Goal: Navigation & Orientation: Find specific page/section

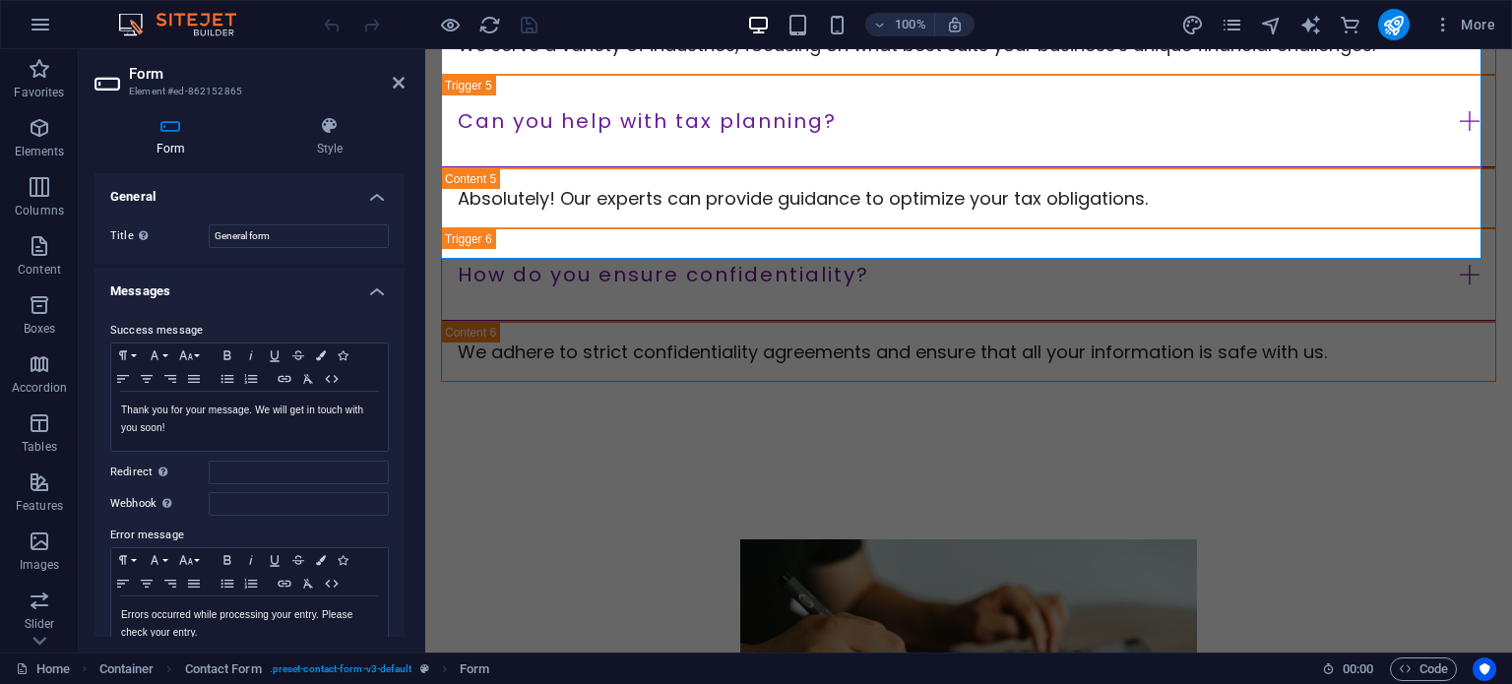
scroll to position [573, 0]
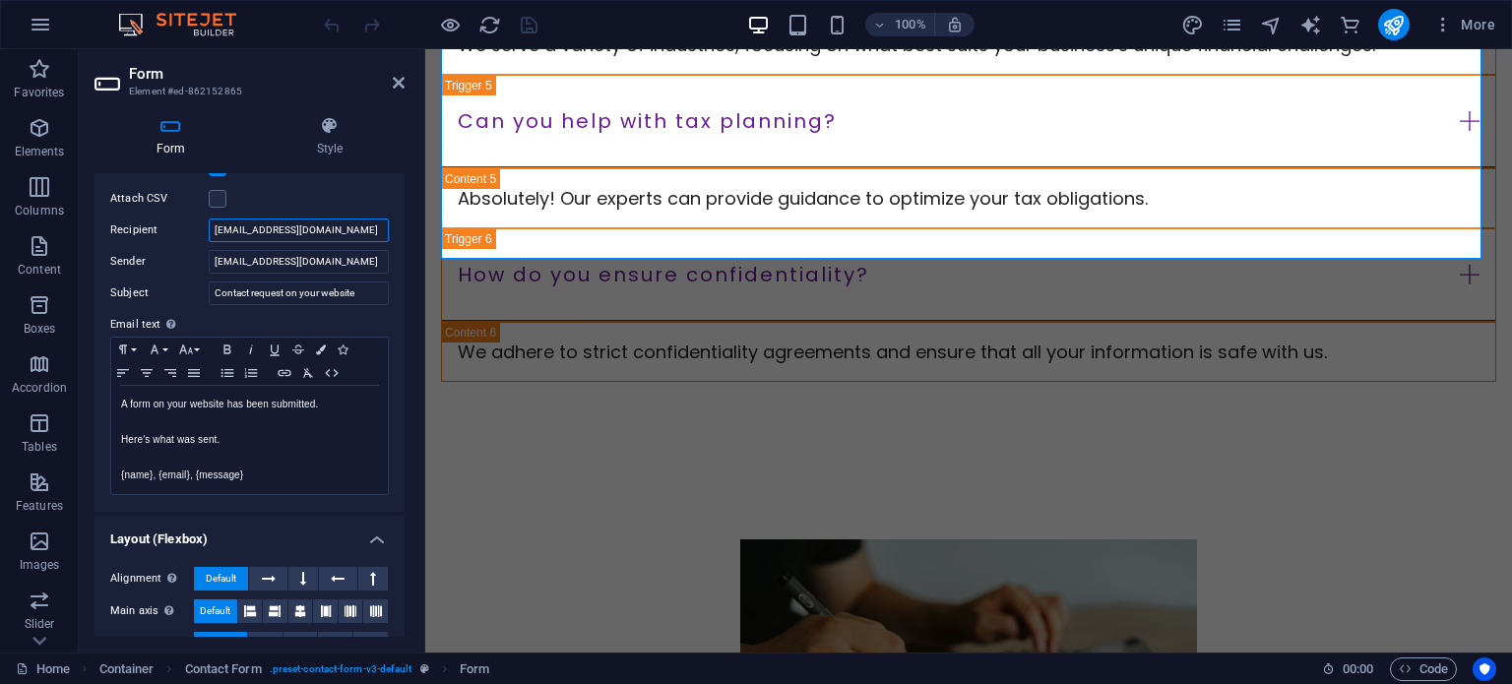
click at [280, 228] on input "[EMAIL_ADDRESS][DOMAIN_NAME]" at bounding box center [299, 231] width 180 height 24
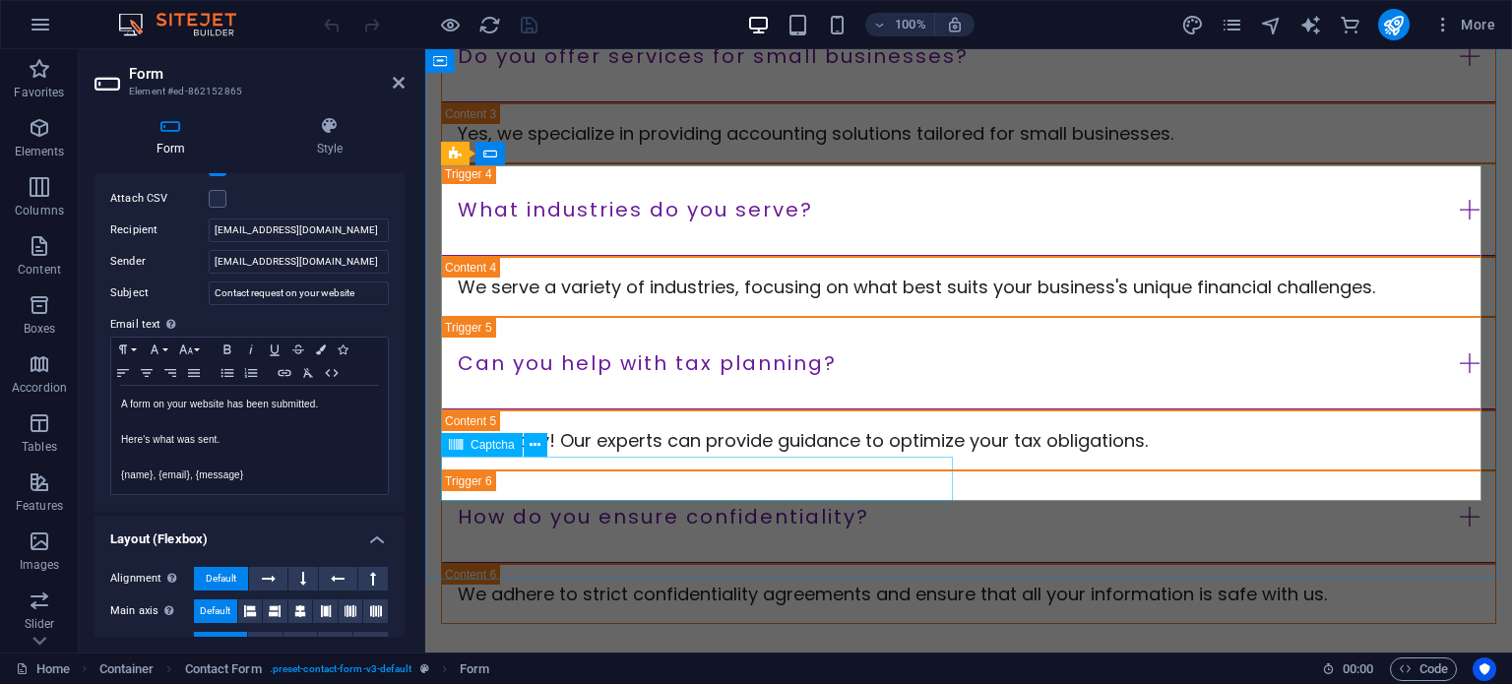
scroll to position [4674, 0]
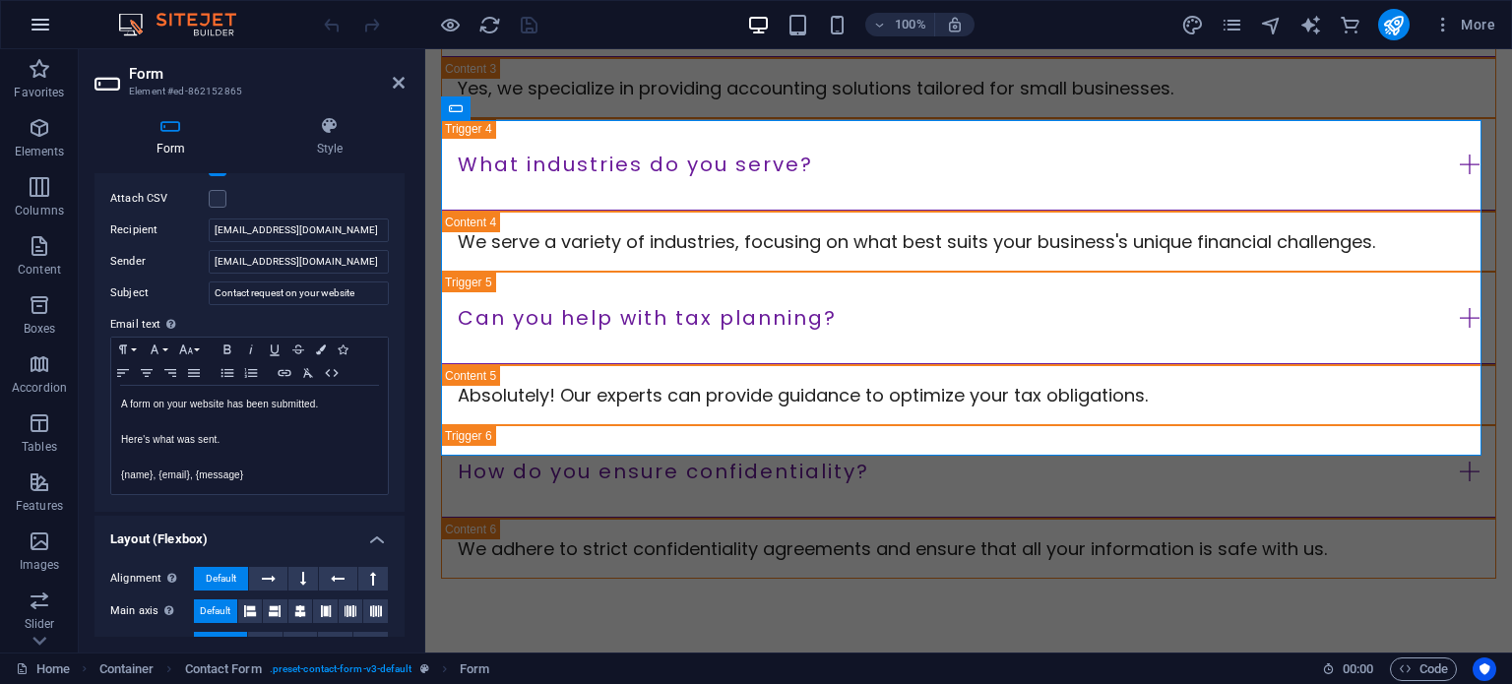
click at [34, 19] on icon "button" at bounding box center [41, 25] width 24 height 24
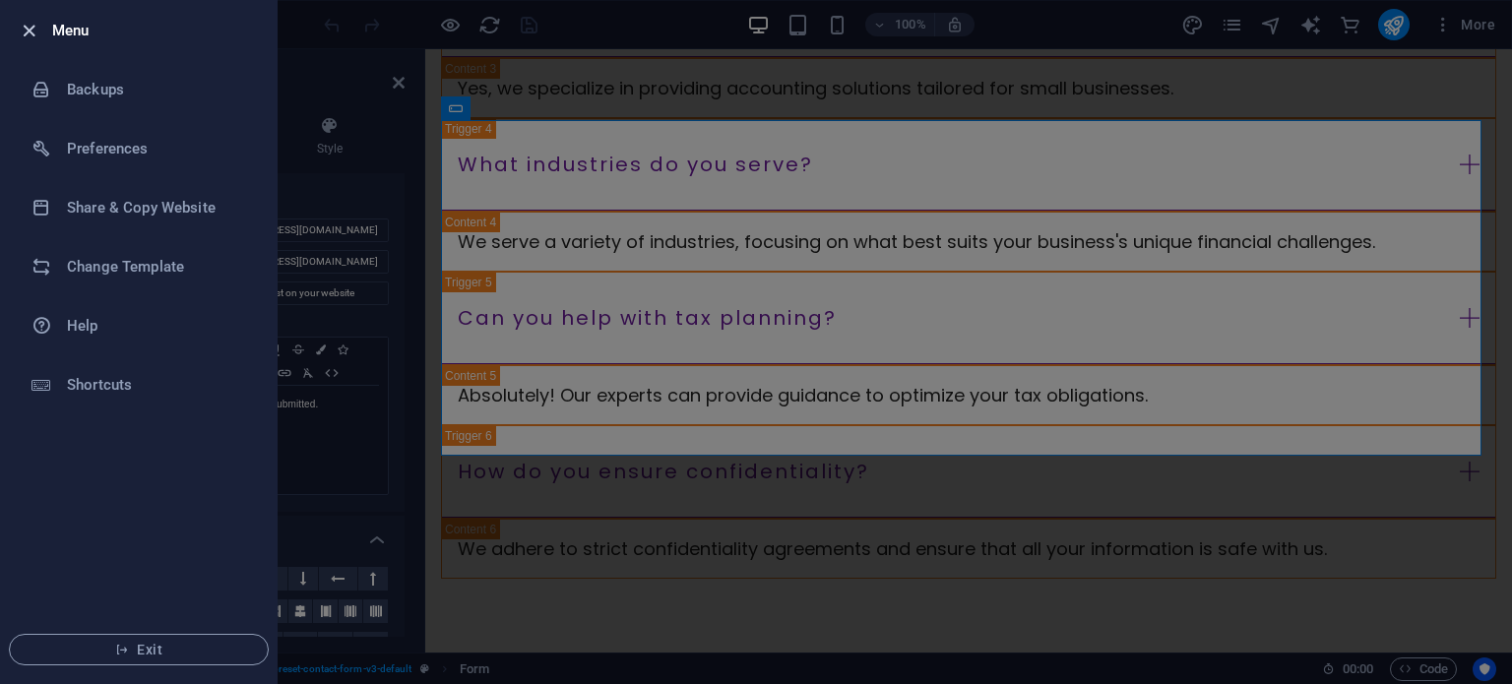
click at [38, 22] on icon "button" at bounding box center [29, 31] width 23 height 23
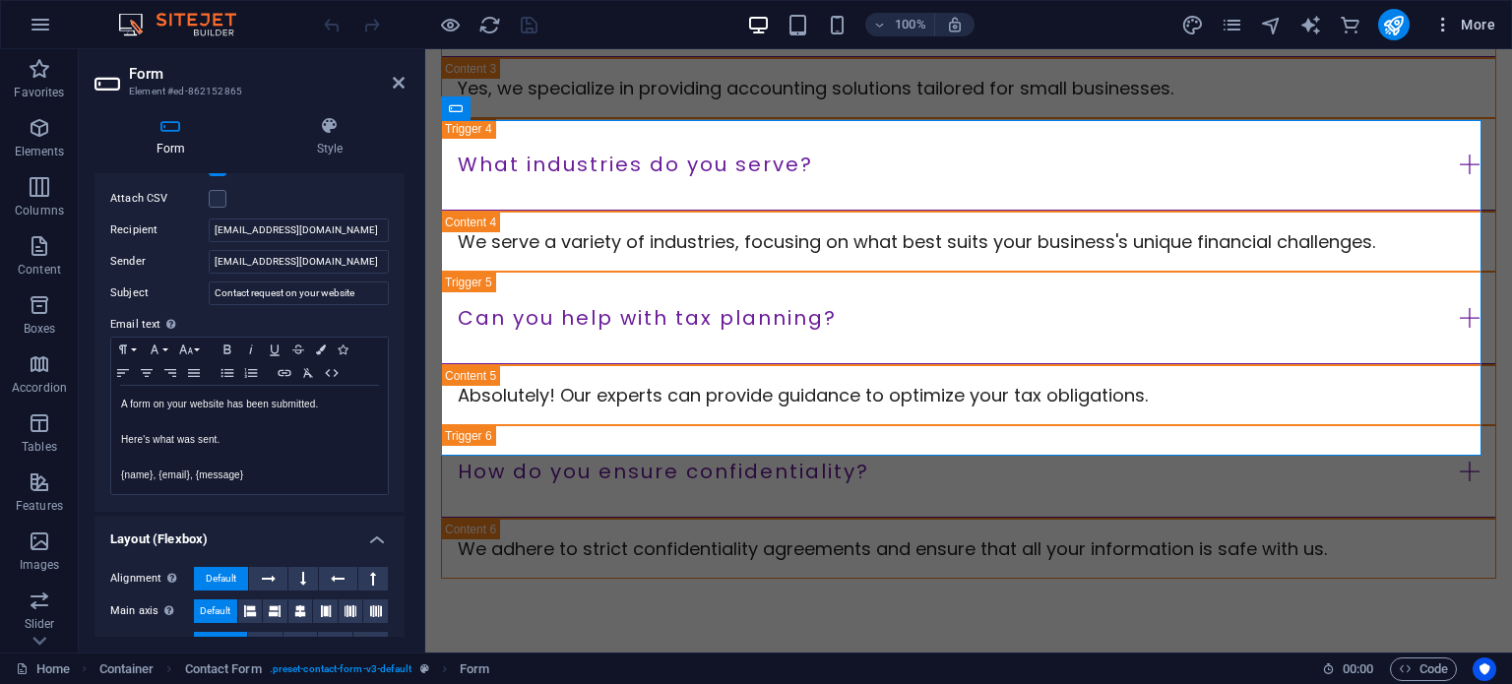
click at [1468, 18] on span "More" at bounding box center [1464, 25] width 62 height 20
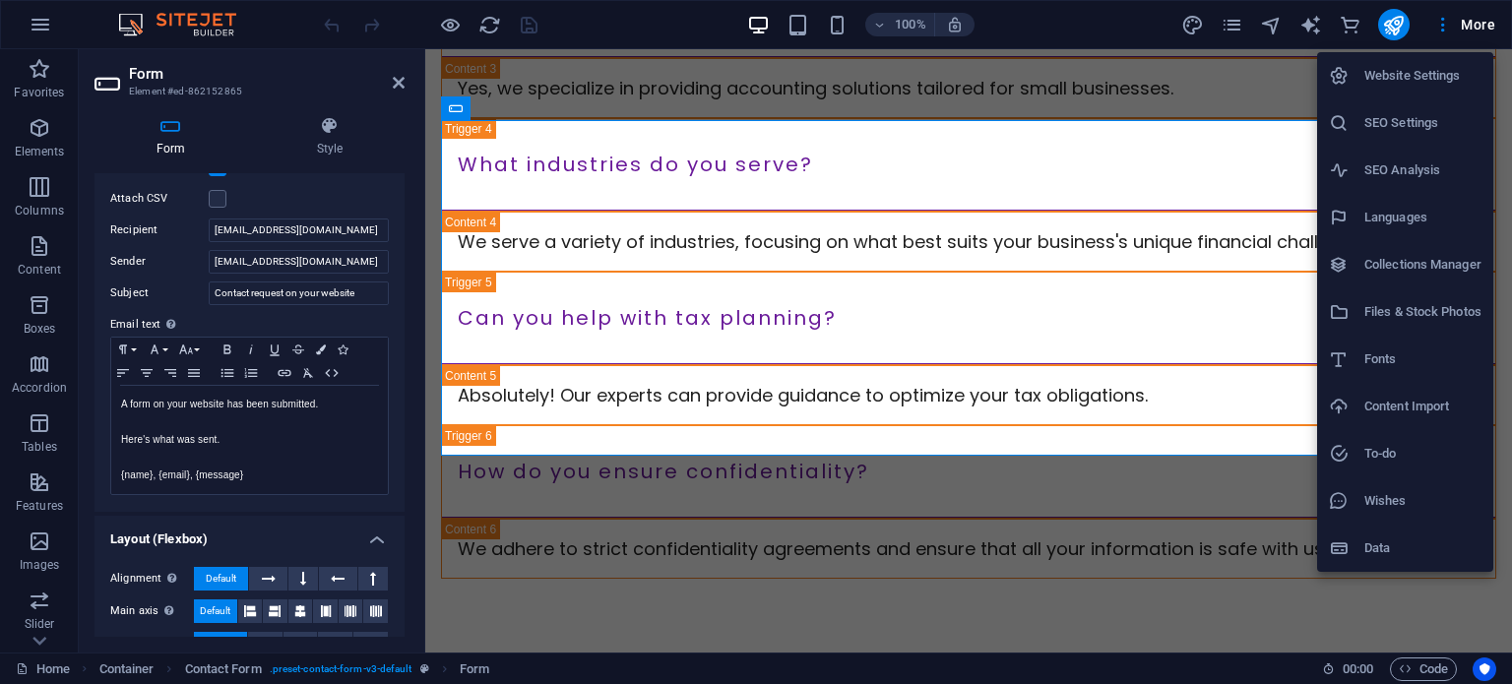
click at [51, 25] on div at bounding box center [756, 342] width 1512 height 684
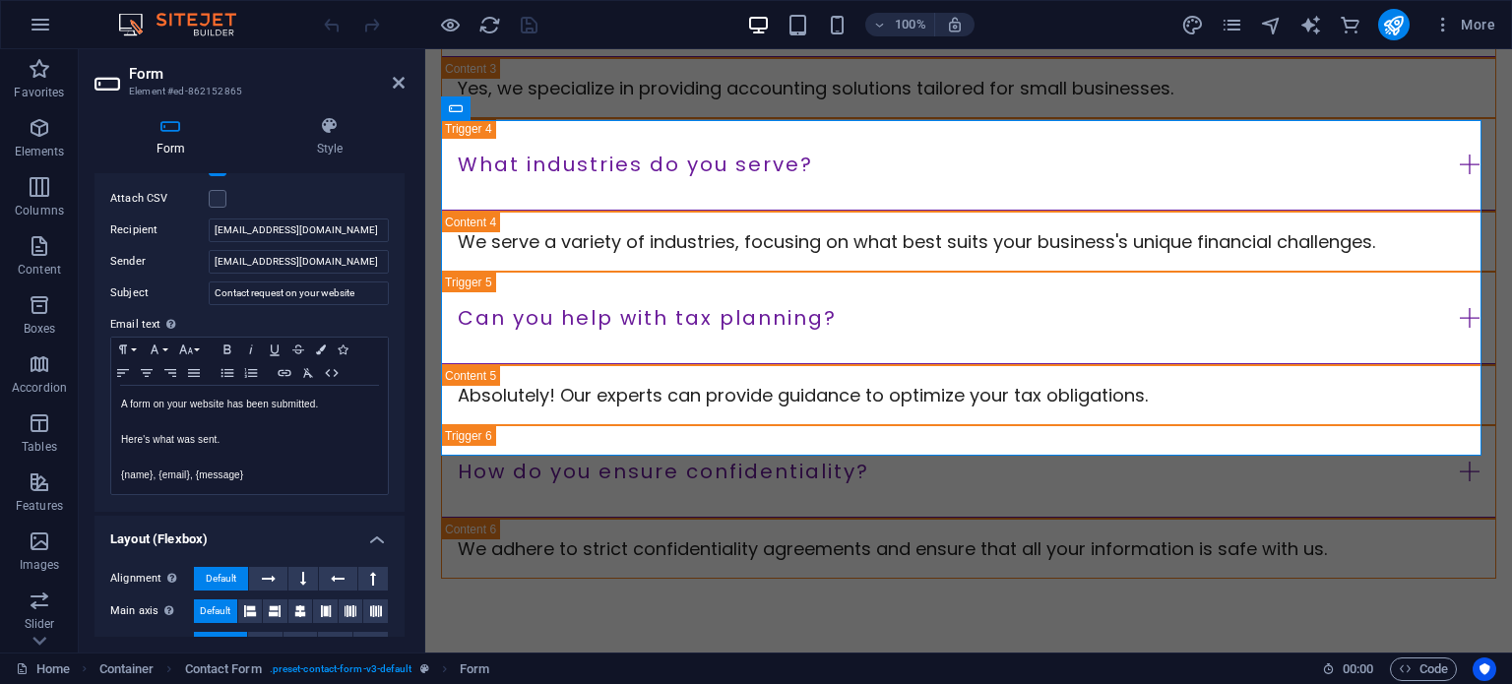
click at [33, 23] on div "Website Settings SEO Settings SEO Analysis Languages Collections Manager Files …" at bounding box center [756, 348] width 1512 height 672
click at [34, 23] on icon "button" at bounding box center [41, 25] width 24 height 24
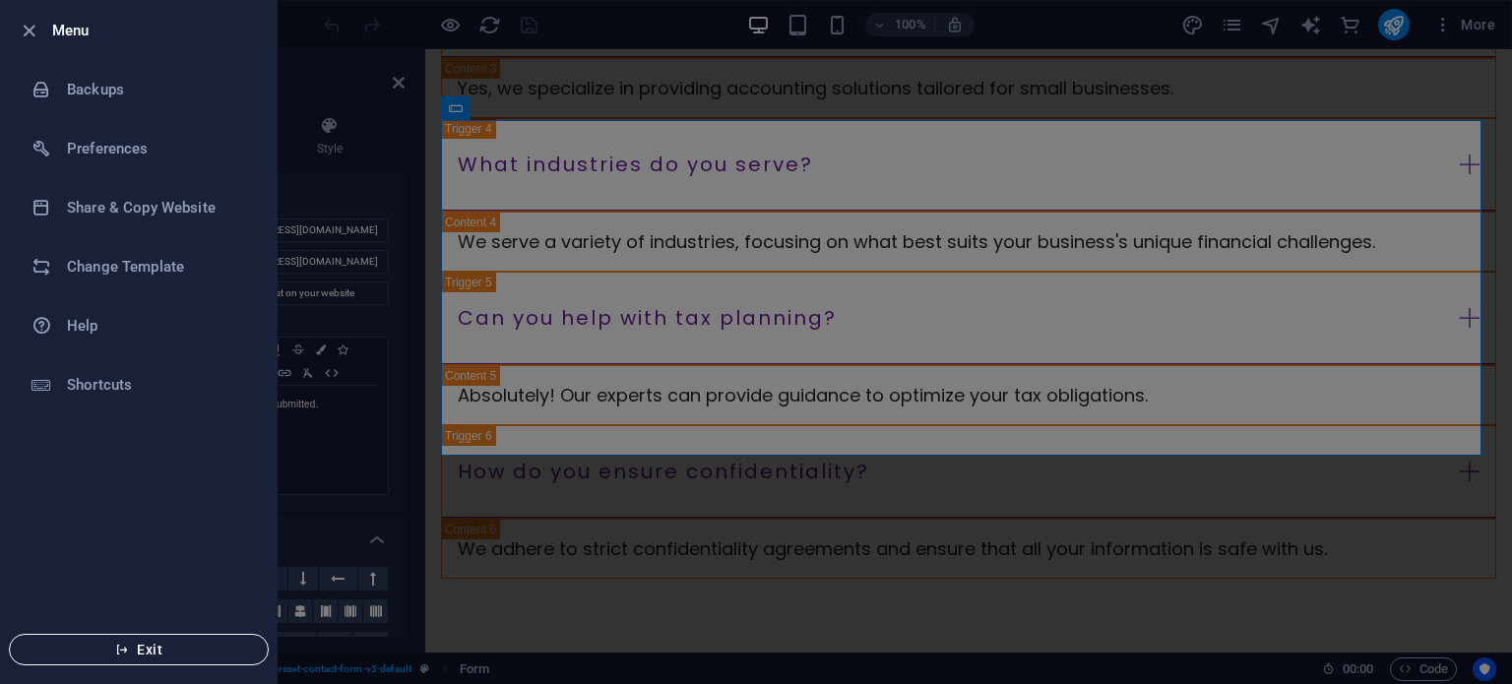
click at [147, 654] on span "Exit" at bounding box center [139, 650] width 226 height 16
